Goal: Information Seeking & Learning: Learn about a topic

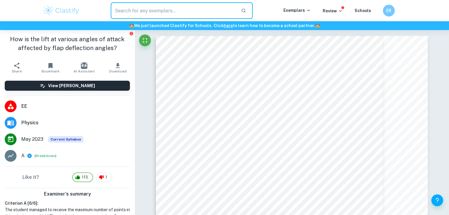
click at [171, 12] on input "text" at bounding box center [174, 10] width 126 height 17
type input "m"
type input "math"
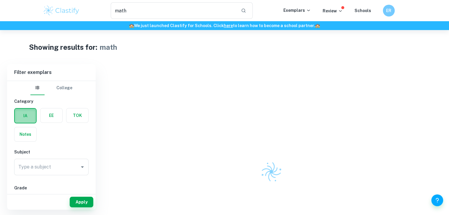
click at [24, 114] on label "button" at bounding box center [25, 116] width 21 height 14
click at [0, 0] on input "radio" at bounding box center [0, 0] width 0 height 0
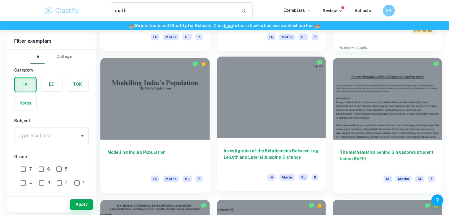
scroll to position [148, 0]
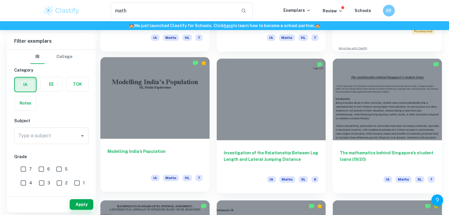
click at [150, 103] on div at bounding box center [154, 98] width 109 height 82
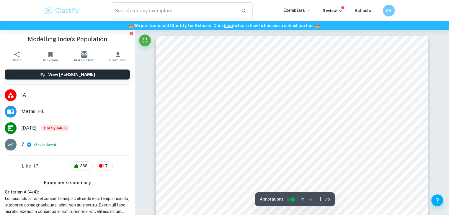
type input "math"
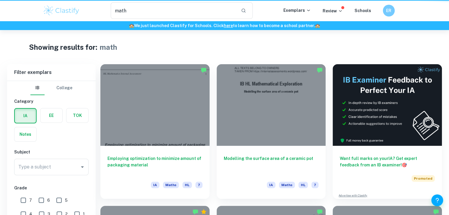
scroll to position [148, 0]
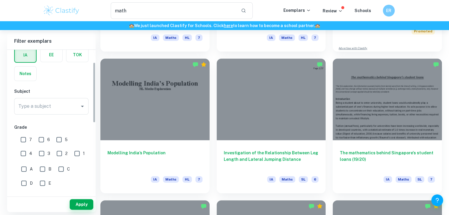
click at [23, 138] on input "7" at bounding box center [23, 140] width 12 height 12
checkbox input "true"
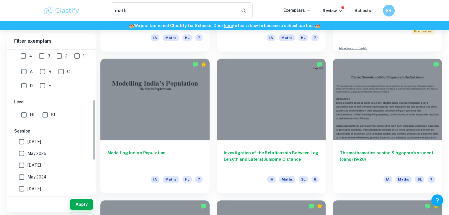
scroll to position [118, 0]
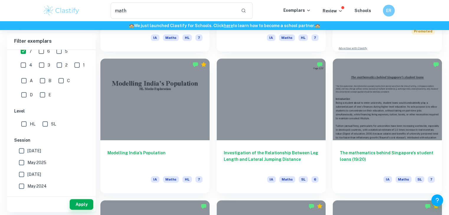
click at [30, 125] on span "HL" at bounding box center [33, 124] width 6 height 6
click at [30, 125] on input "HL" at bounding box center [24, 124] width 12 height 12
checkbox input "true"
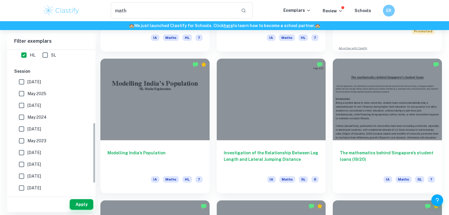
scroll to position [169, 0]
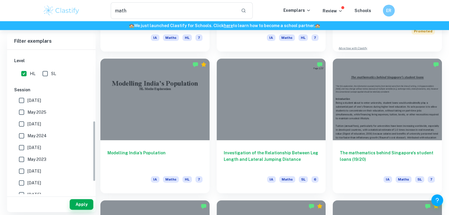
click at [35, 98] on span "[DATE]" at bounding box center [34, 100] width 14 height 6
click at [27, 98] on input "[DATE]" at bounding box center [22, 101] width 12 height 12
checkbox input "true"
click at [31, 110] on span "May 2025" at bounding box center [36, 112] width 19 height 6
click at [27, 110] on input "May 2025" at bounding box center [22, 113] width 12 height 12
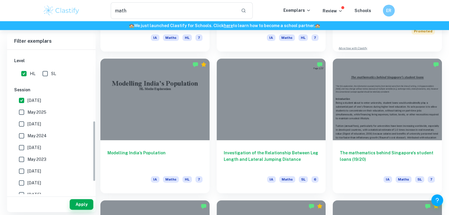
checkbox input "true"
click at [31, 118] on label "[DATE]" at bounding box center [50, 124] width 68 height 12
click at [27, 118] on input "[DATE]" at bounding box center [22, 124] width 12 height 12
checkbox input "true"
click at [31, 135] on span "May 2024" at bounding box center [36, 136] width 19 height 6
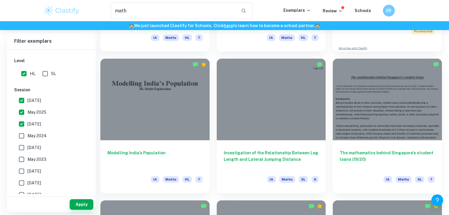
click at [27, 135] on input "May 2024" at bounding box center [22, 136] width 12 height 12
checkbox input "true"
click at [31, 150] on span "[DATE]" at bounding box center [34, 148] width 14 height 6
click at [27, 150] on input "[DATE]" at bounding box center [22, 148] width 12 height 12
checkbox input "true"
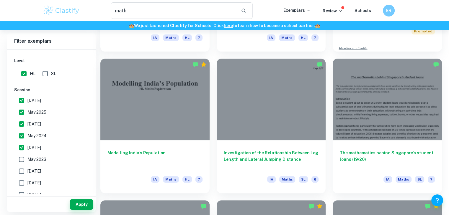
click at [39, 160] on span "May 2023" at bounding box center [36, 159] width 19 height 6
click at [27, 160] on input "May 2023" at bounding box center [22, 160] width 12 height 12
checkbox input "true"
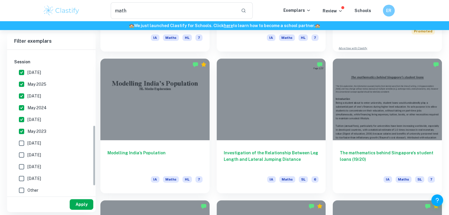
scroll to position [198, 0]
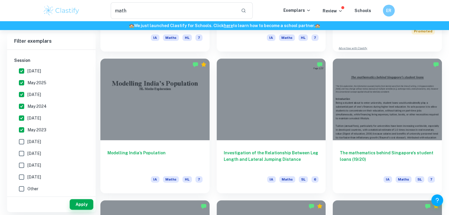
click at [82, 185] on div "Apply" at bounding box center [51, 204] width 89 height 15
click at [84, 185] on button "Apply" at bounding box center [82, 204] width 24 height 11
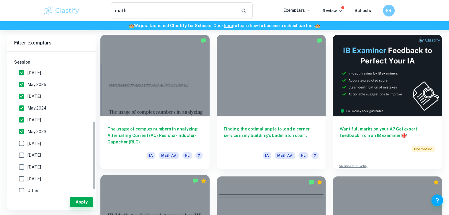
scroll to position [168, 0]
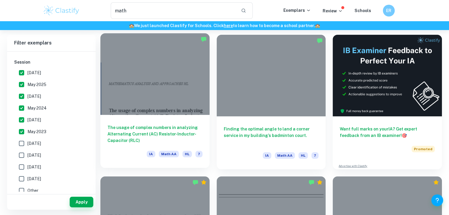
click at [153, 113] on div at bounding box center [154, 74] width 109 height 82
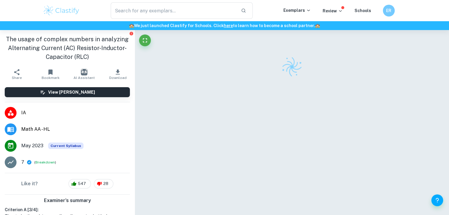
type input "math"
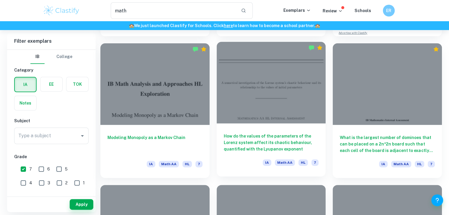
scroll to position [177, 0]
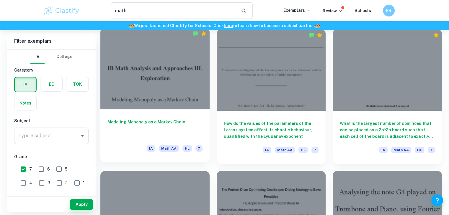
click at [171, 93] on div at bounding box center [154, 69] width 109 height 82
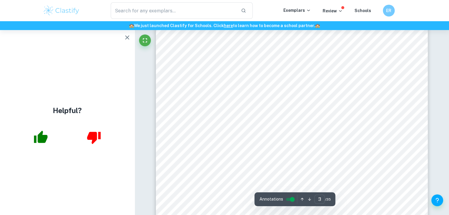
scroll to position [767, 0]
click at [122, 38] on button "button" at bounding box center [127, 38] width 12 height 12
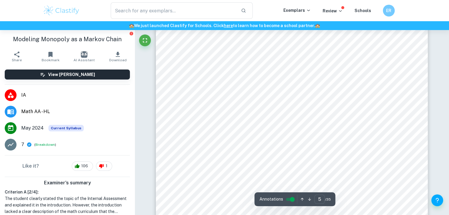
scroll to position [1623, 0]
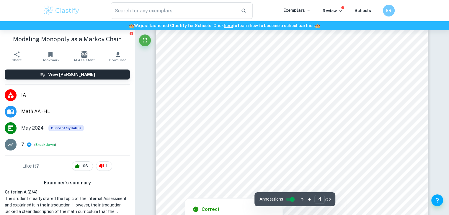
scroll to position [1122, 0]
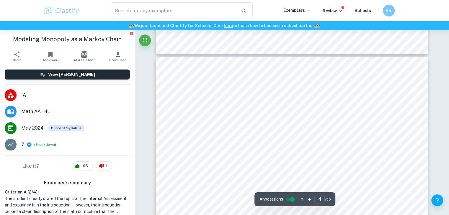
type input "3"
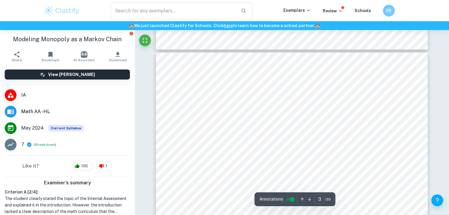
scroll to position [709, 0]
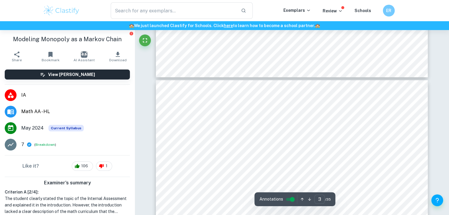
type input "math"
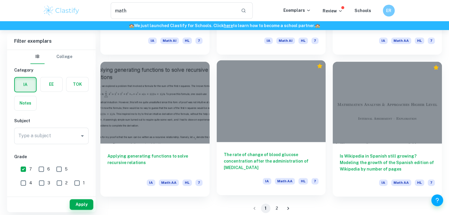
scroll to position [859, 0]
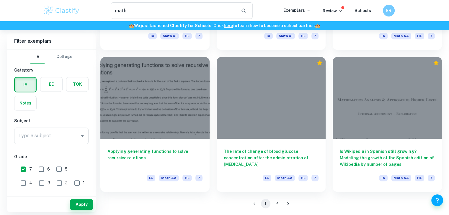
click at [276, 185] on button "2" at bounding box center [276, 203] width 9 height 9
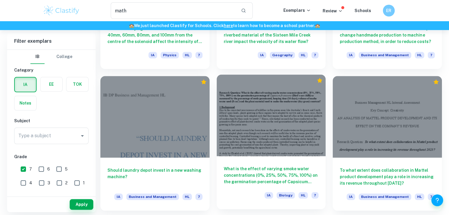
scroll to position [561, 0]
